Goal: Transaction & Acquisition: Purchase product/service

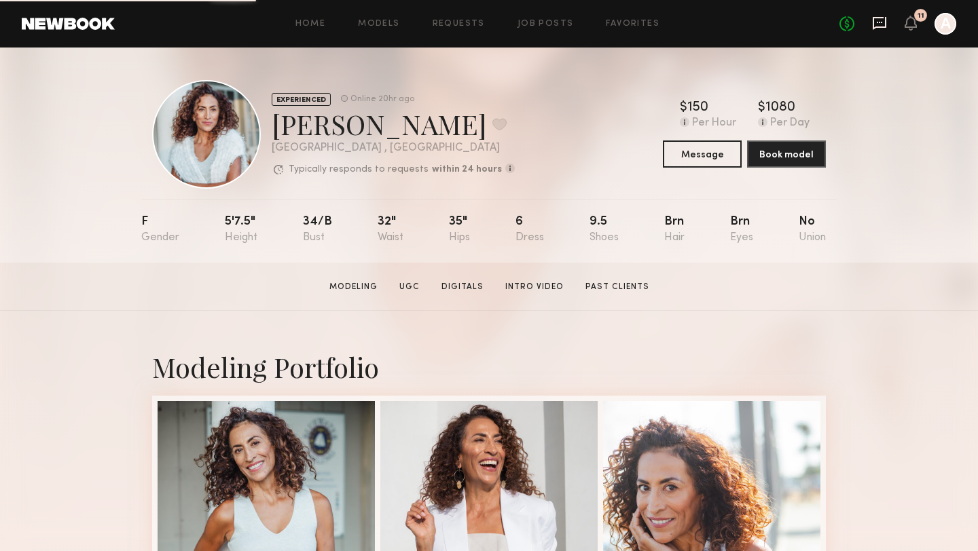
click at [881, 28] on icon at bounding box center [879, 23] width 15 height 15
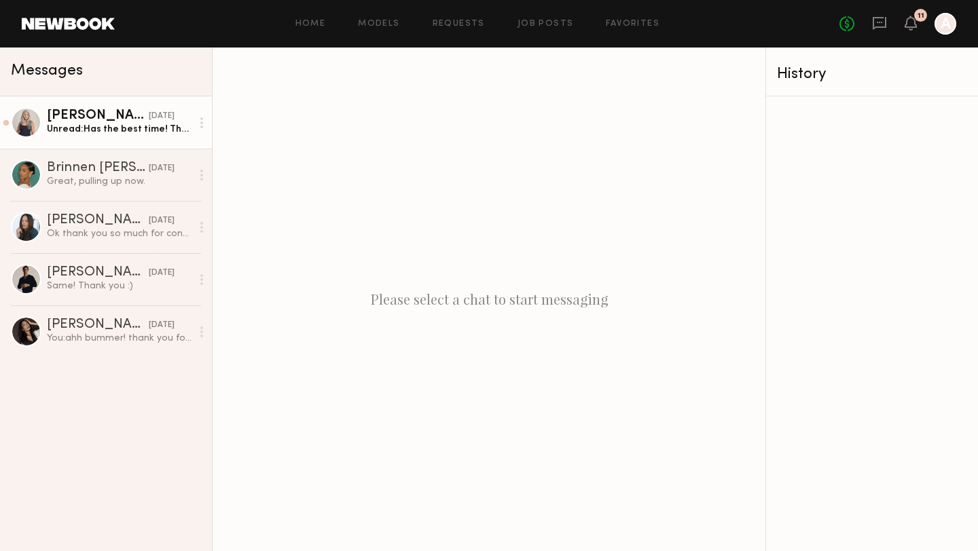
click at [119, 125] on div "Unread: Has the best time! Thank you so much! 💐🌹🌸🌺❤️" at bounding box center [119, 129] width 145 height 13
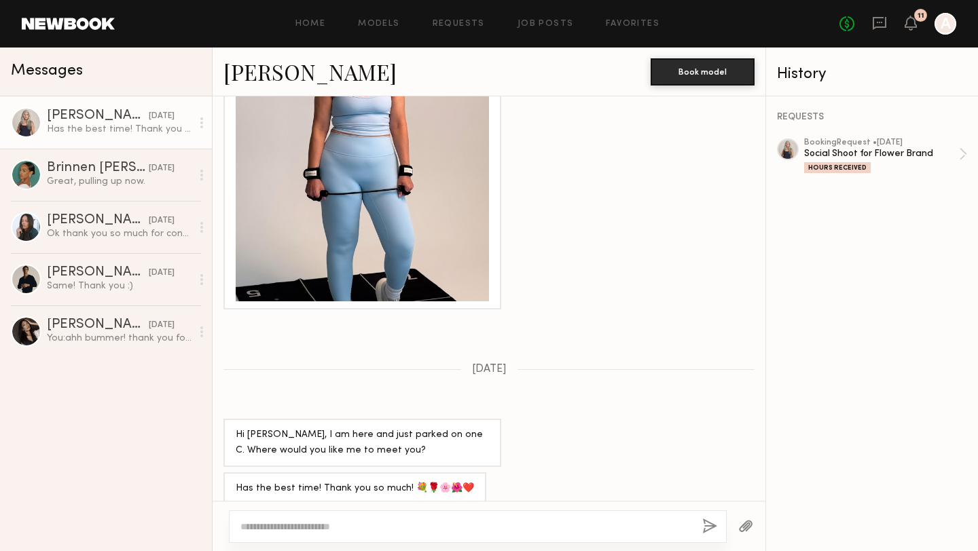
scroll to position [1115, 0]
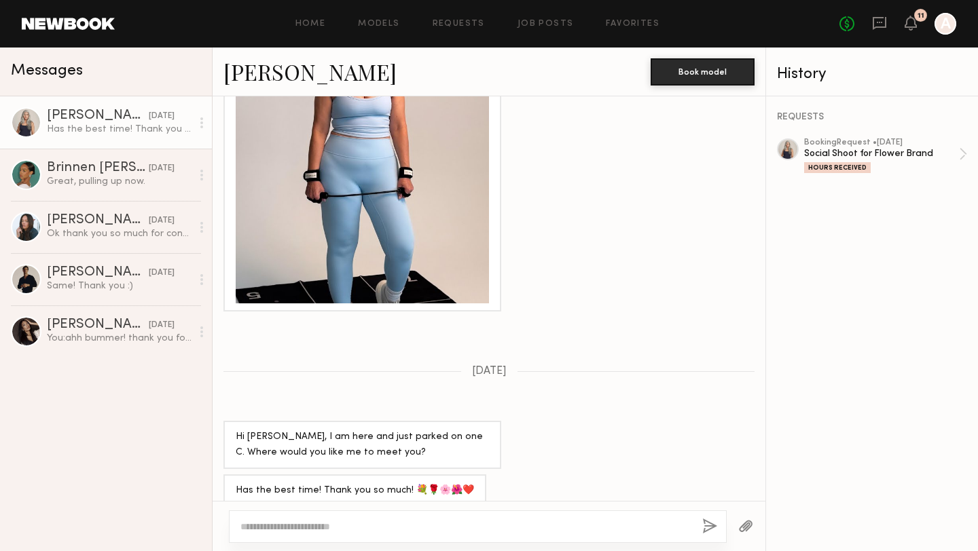
click at [946, 22] on div at bounding box center [945, 24] width 22 height 22
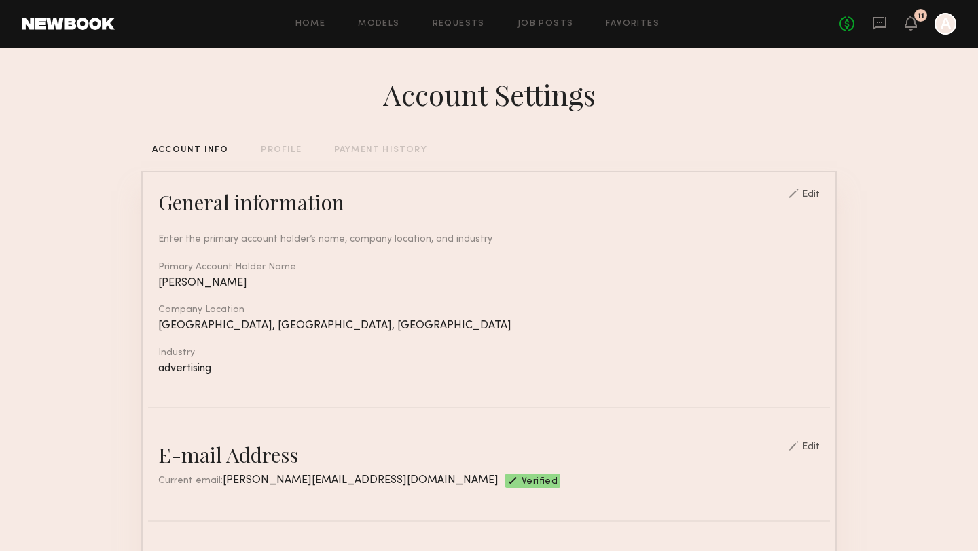
click at [370, 147] on div "PAYMENT HISTORY" at bounding box center [380, 150] width 93 height 9
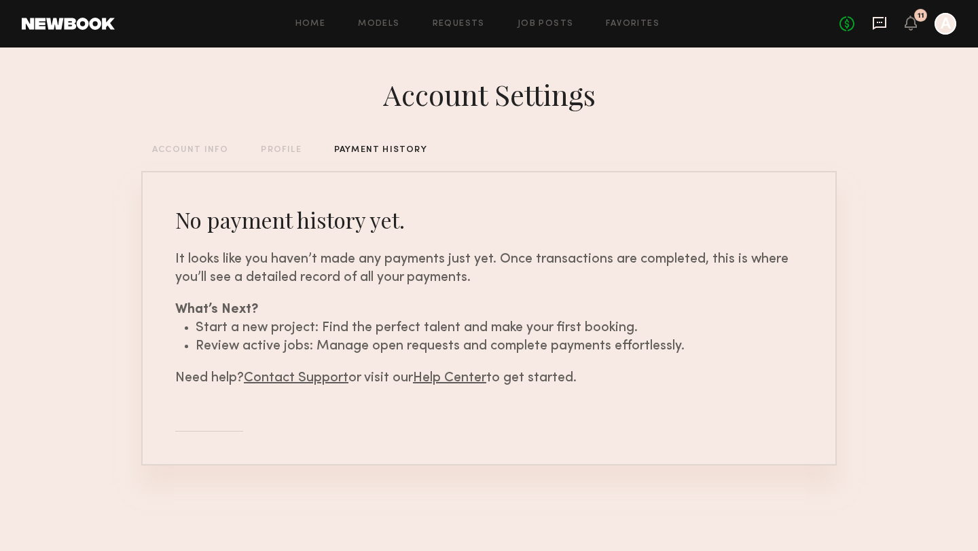
click at [873, 23] on icon at bounding box center [879, 23] width 14 height 13
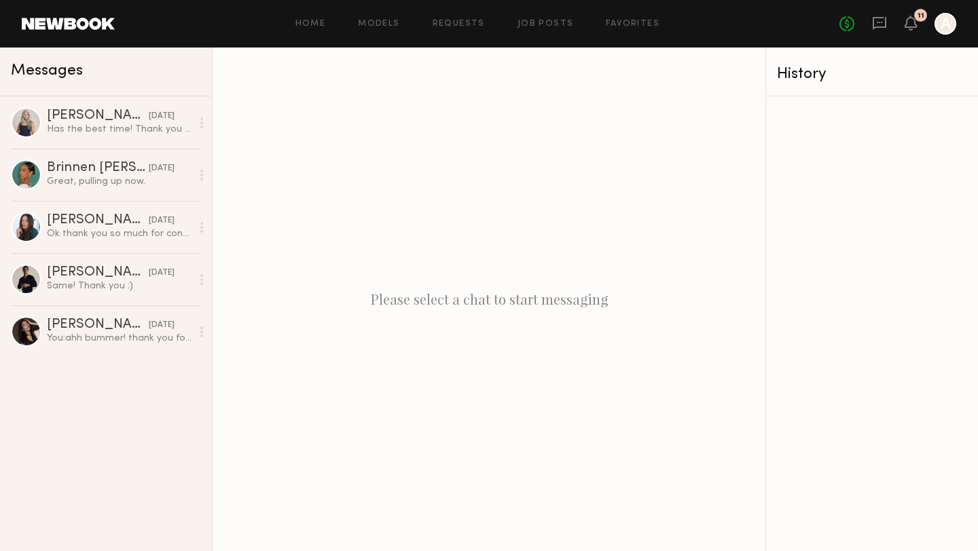
click at [838, 25] on div "Home Models Requests Job Posts Favorites Sign Out" at bounding box center [477, 24] width 724 height 9
click at [379, 25] on link "Models" at bounding box center [378, 24] width 41 height 9
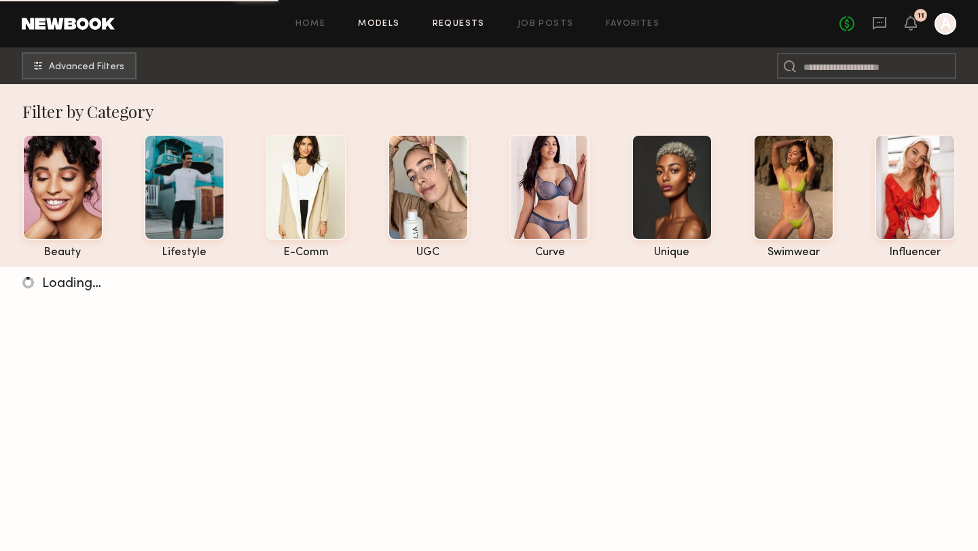
click at [461, 22] on link "Requests" at bounding box center [458, 24] width 52 height 9
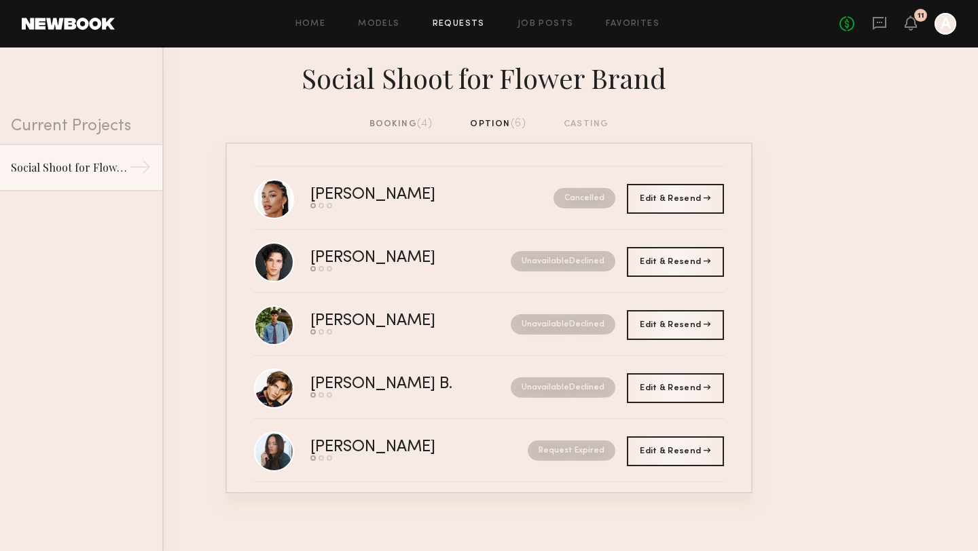
click at [379, 119] on div "booking (4)" at bounding box center [401, 124] width 64 height 15
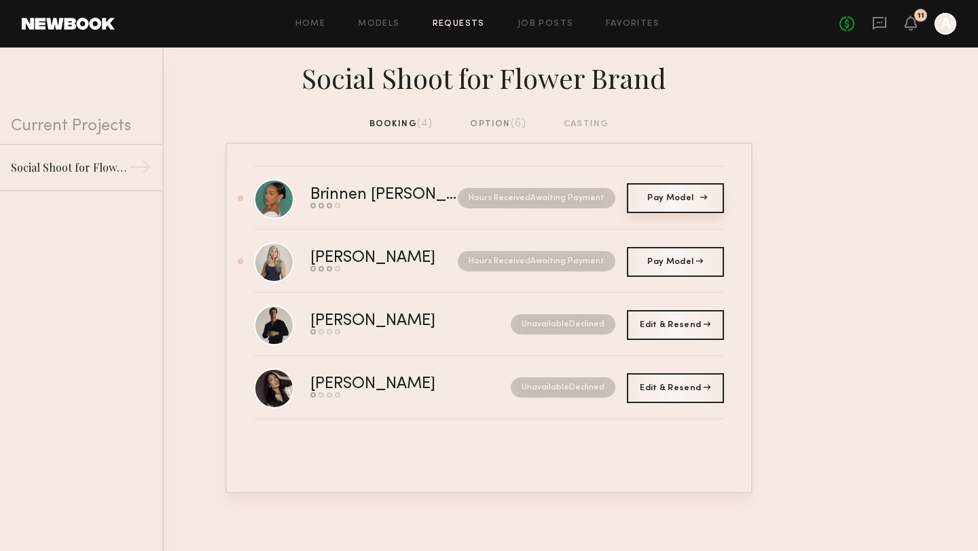
click at [663, 195] on span "Pay Model" at bounding box center [675, 198] width 56 height 8
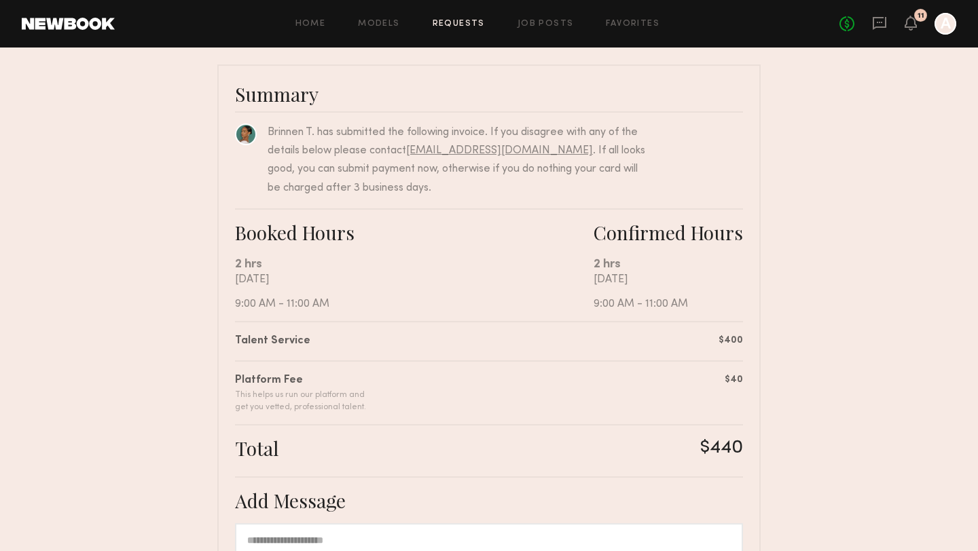
scroll to position [81, 0]
click at [246, 136] on link at bounding box center [246, 135] width 22 height 22
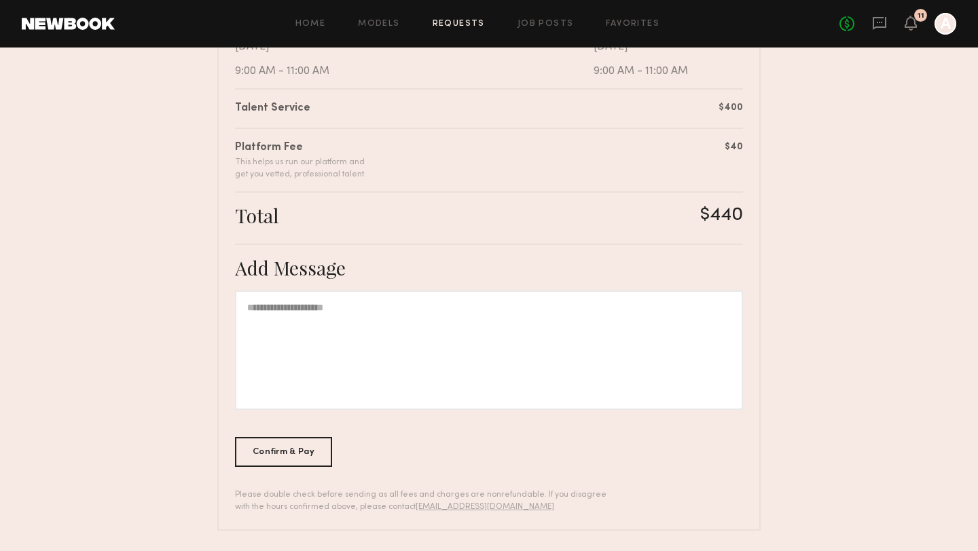
scroll to position [316, 0]
click at [376, 331] on div at bounding box center [489, 348] width 508 height 119
click at [300, 323] on div "*****" at bounding box center [489, 348] width 508 height 119
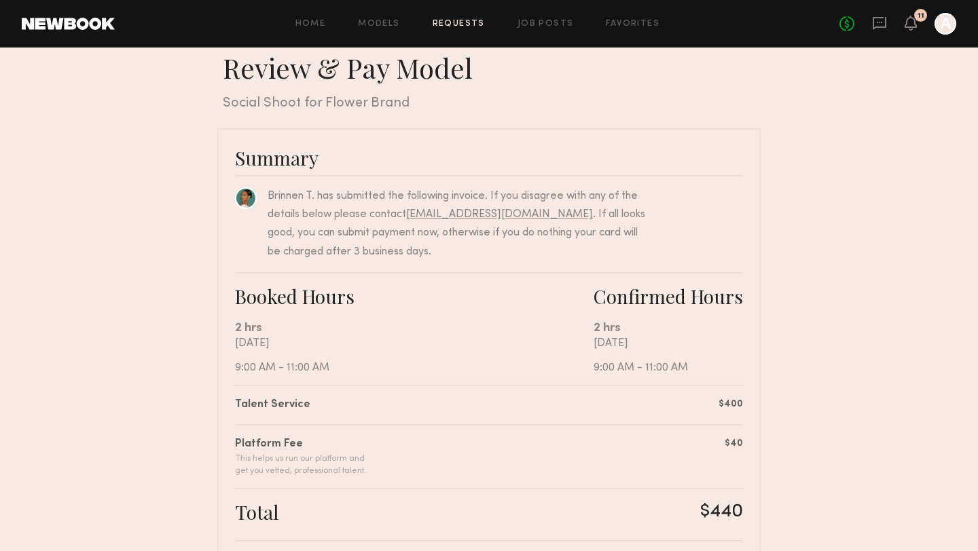
scroll to position [10, 0]
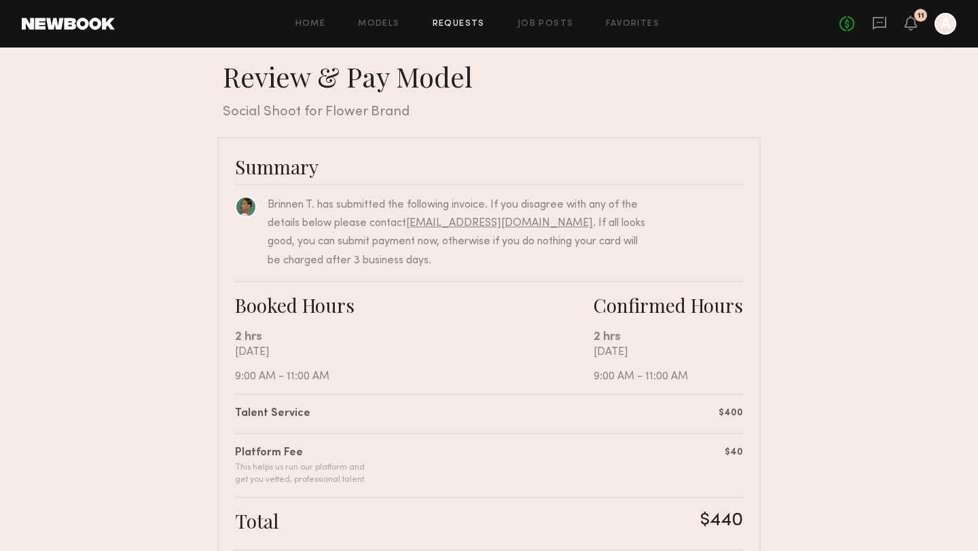
click at [283, 203] on div "Brinnen T. has submitted the following invoice. If you disagree with any of the…" at bounding box center [457, 233] width 381 height 74
copy div "Brinnen"
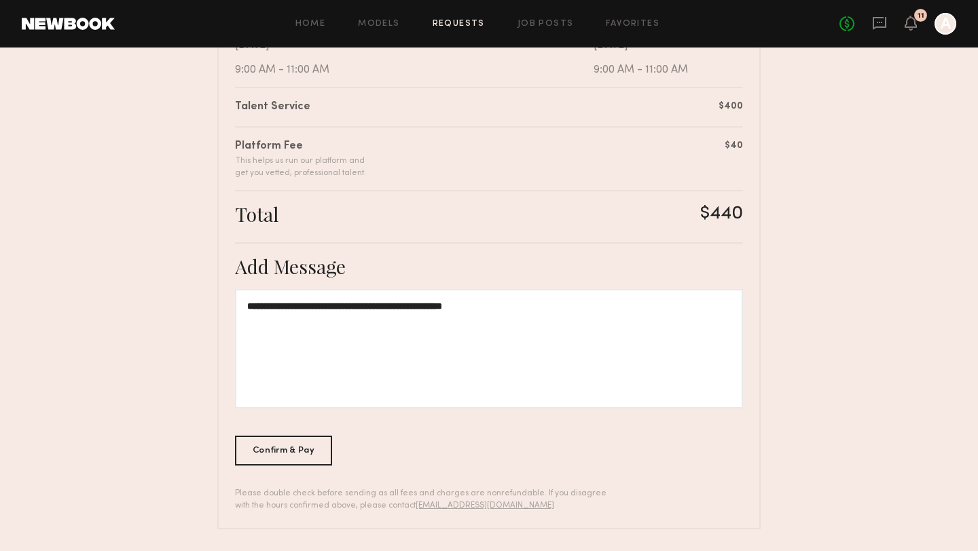
click at [246, 304] on div "**********" at bounding box center [489, 348] width 508 height 119
click at [599, 310] on div "**********" at bounding box center [489, 348] width 508 height 119
click at [285, 452] on div "Confirm & Pay" at bounding box center [283, 450] width 97 height 30
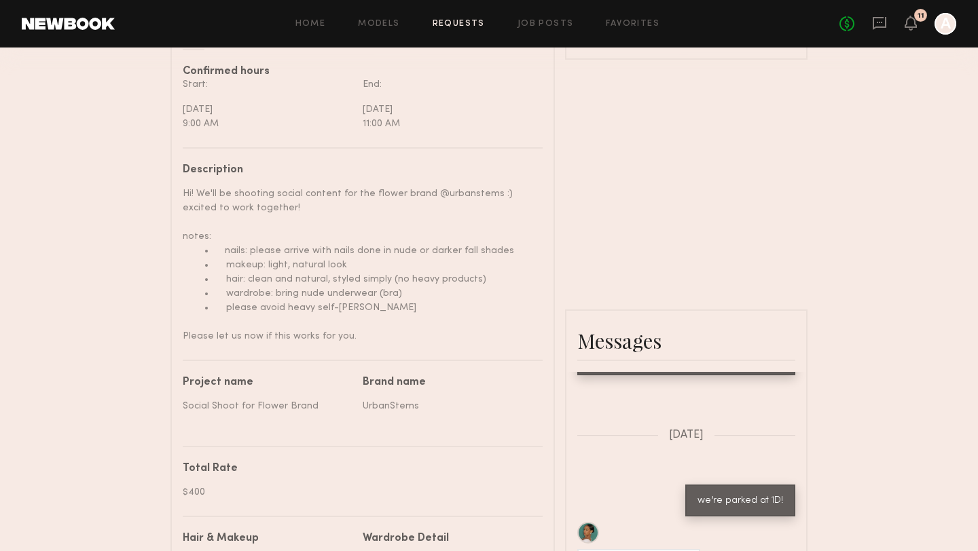
scroll to position [166, 0]
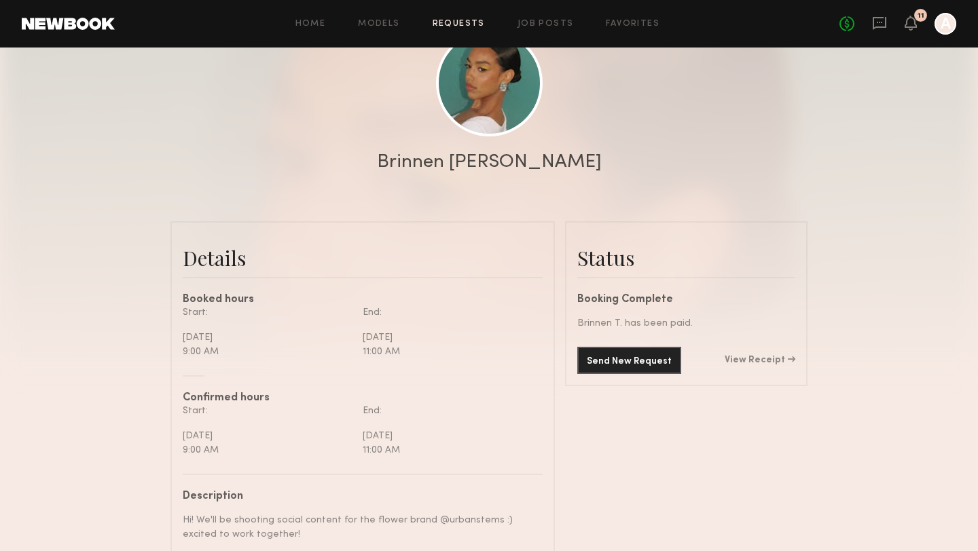
click at [762, 352] on div "Send New Request View Receipt" at bounding box center [686, 360] width 218 height 27
click at [762, 360] on link "View Receipt" at bounding box center [759, 361] width 71 height 10
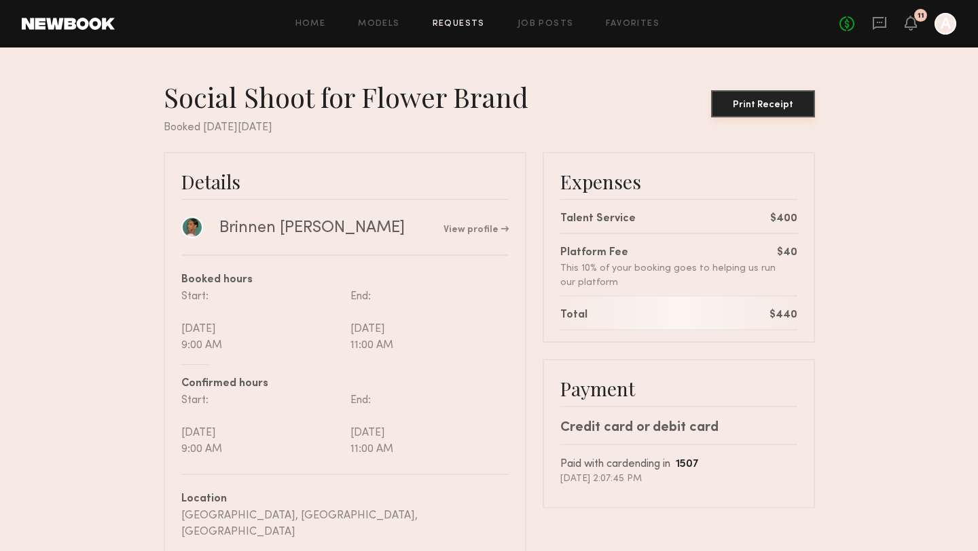
click at [779, 109] on div "Print Receipt" at bounding box center [762, 105] width 93 height 10
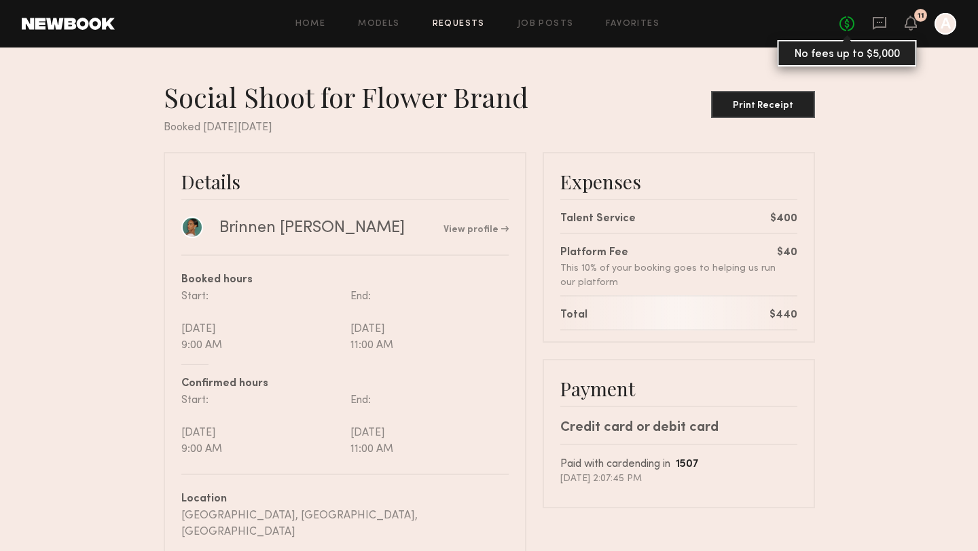
click at [843, 25] on link "No fees up to $5,000" at bounding box center [846, 23] width 15 height 15
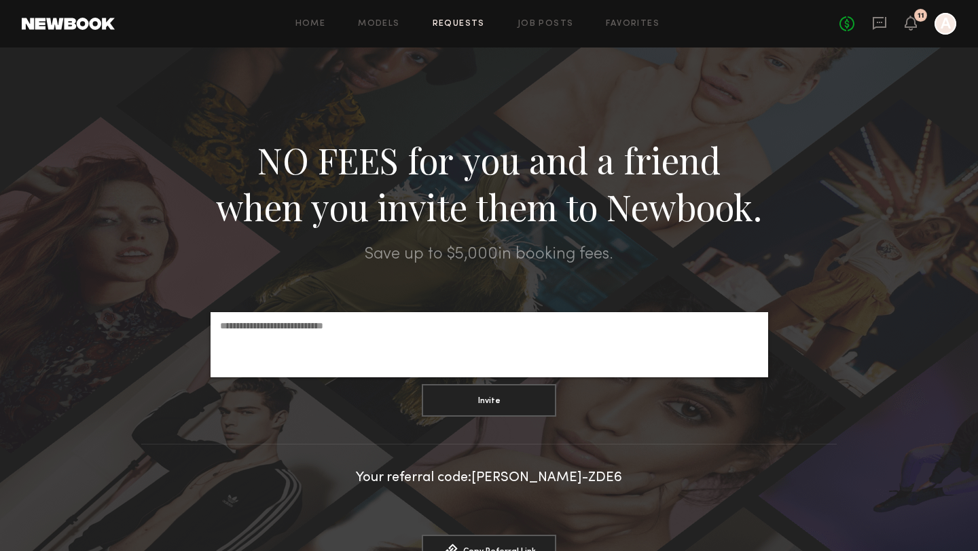
click at [468, 24] on link "Requests" at bounding box center [458, 24] width 52 height 9
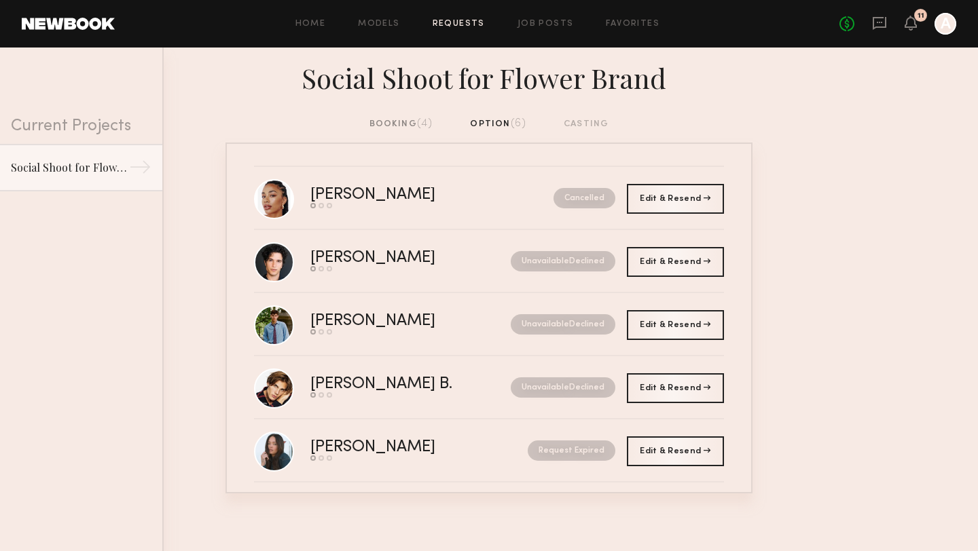
click at [401, 126] on div "booking (4)" at bounding box center [401, 124] width 64 height 15
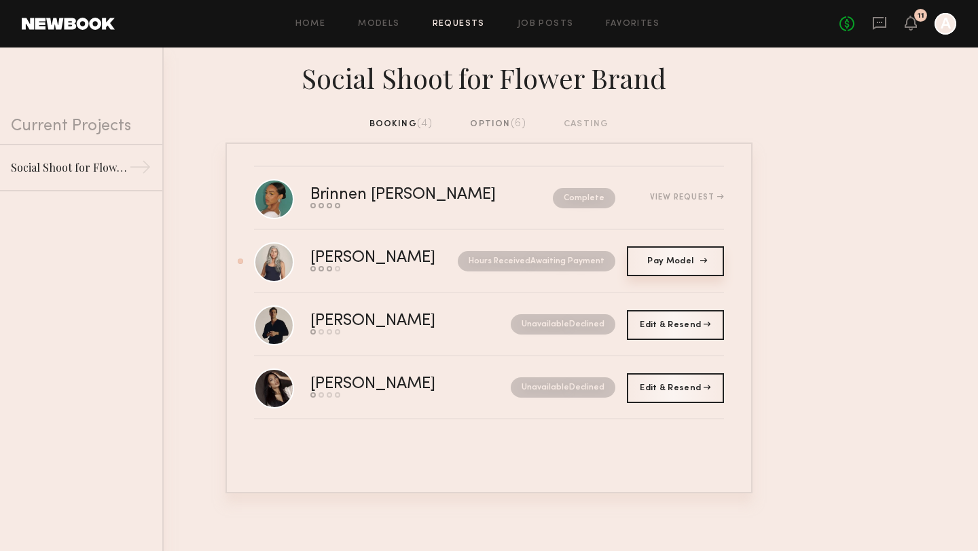
click at [667, 261] on span "Pay Model" at bounding box center [675, 261] width 56 height 8
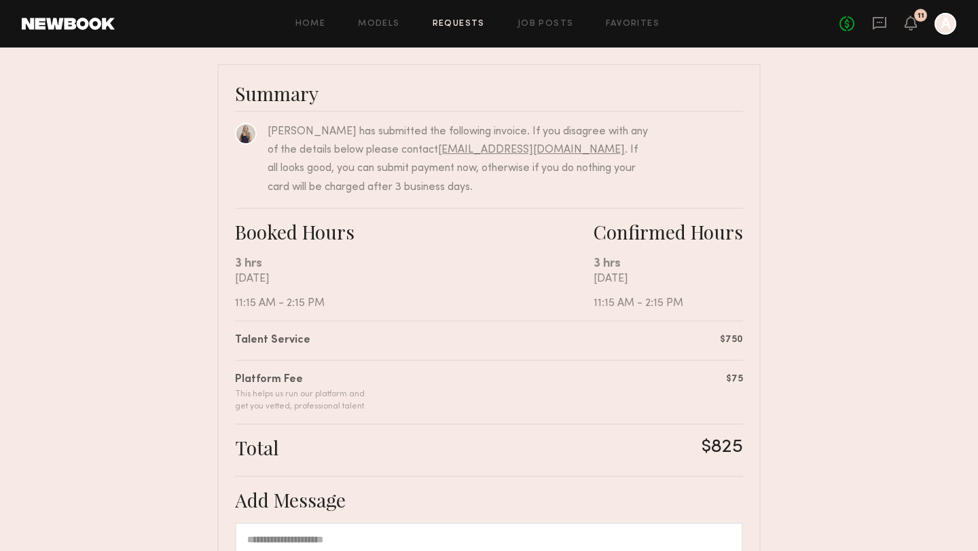
scroll to position [84, 0]
